Goal: Information Seeking & Learning: Learn about a topic

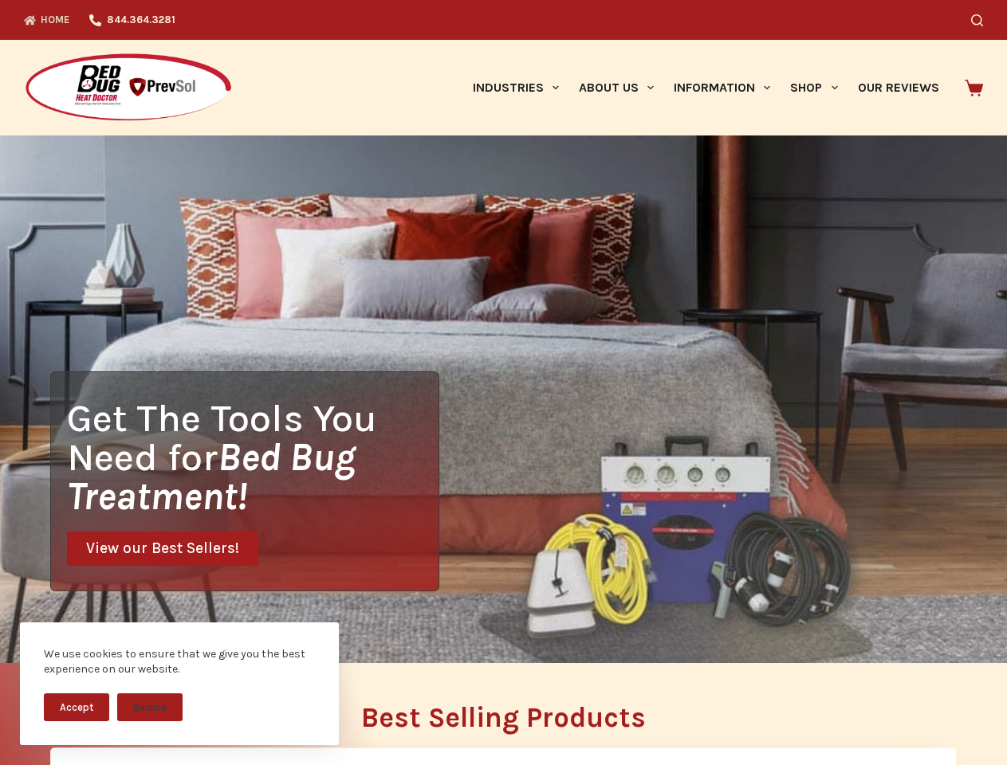
click at [503, 383] on div "Get The Tools You Need for Bed Bug Treatment! View our Best Sellers!" at bounding box center [503, 400] width 1007 height 528
click at [77, 707] on button "Accept" at bounding box center [76, 708] width 65 height 28
click at [150, 707] on button "Decline" at bounding box center [149, 708] width 65 height 28
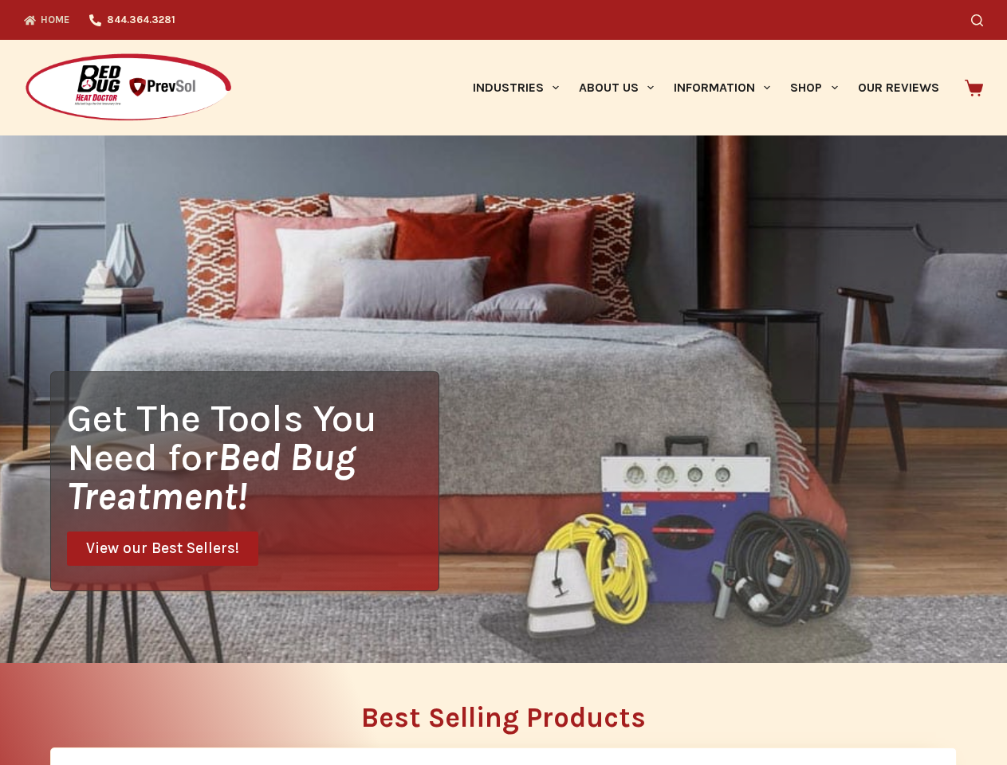
click at [983, 20] on icon "Search" at bounding box center [977, 20] width 12 height 12
